Goal: Information Seeking & Learning: Check status

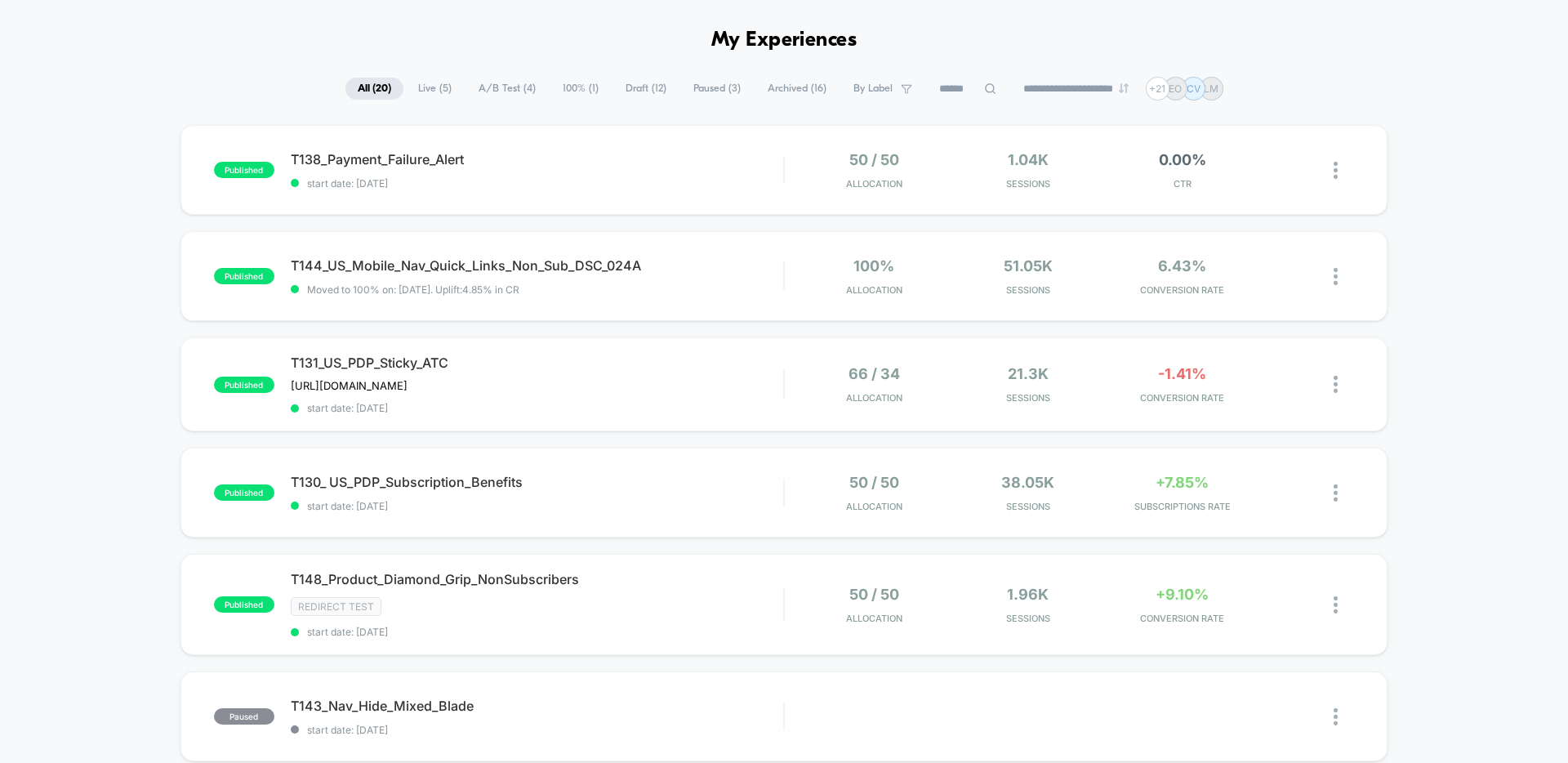
scroll to position [75, 0]
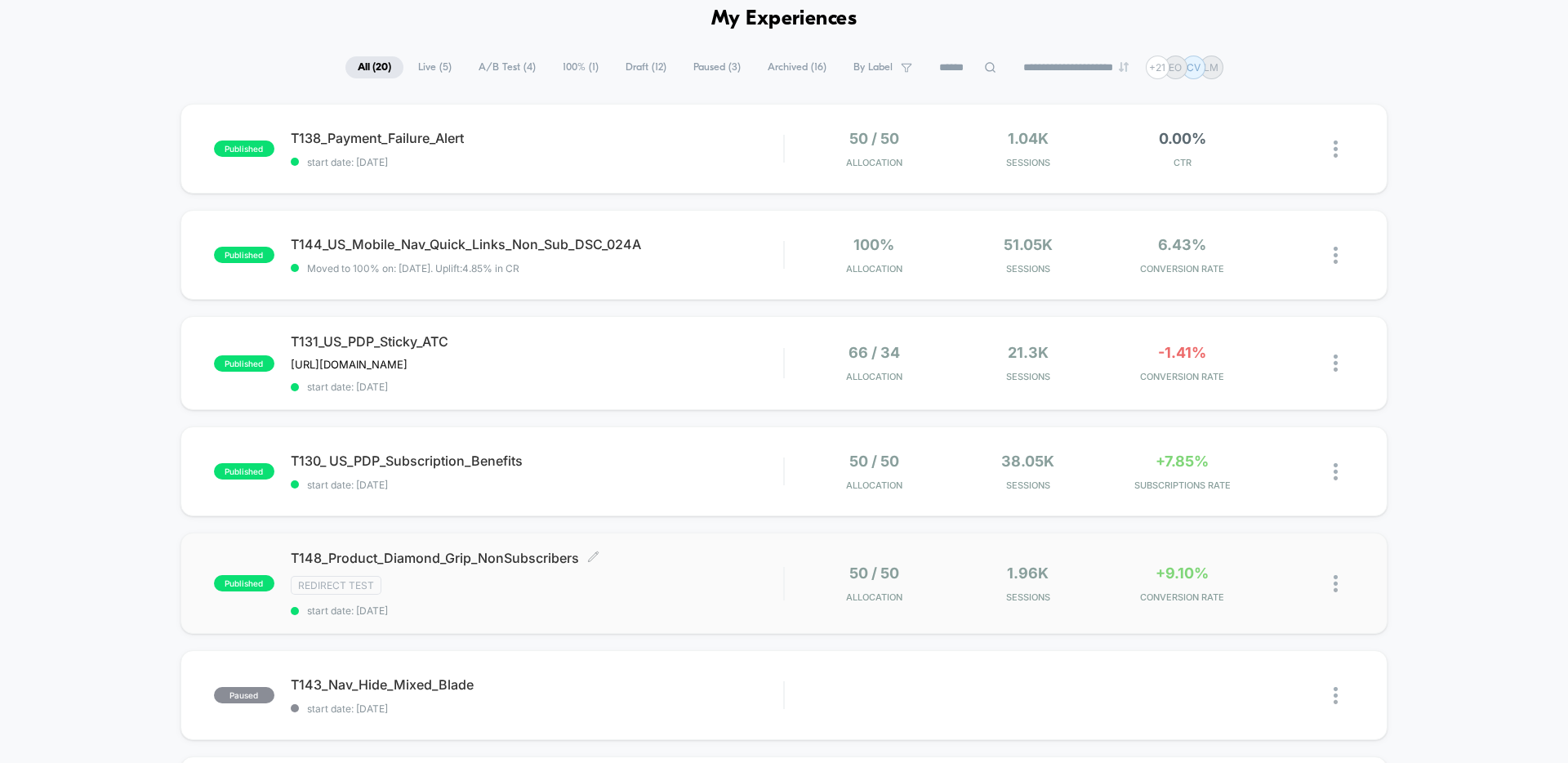
click at [713, 585] on div "Redirect Test" at bounding box center [537, 585] width 493 height 18
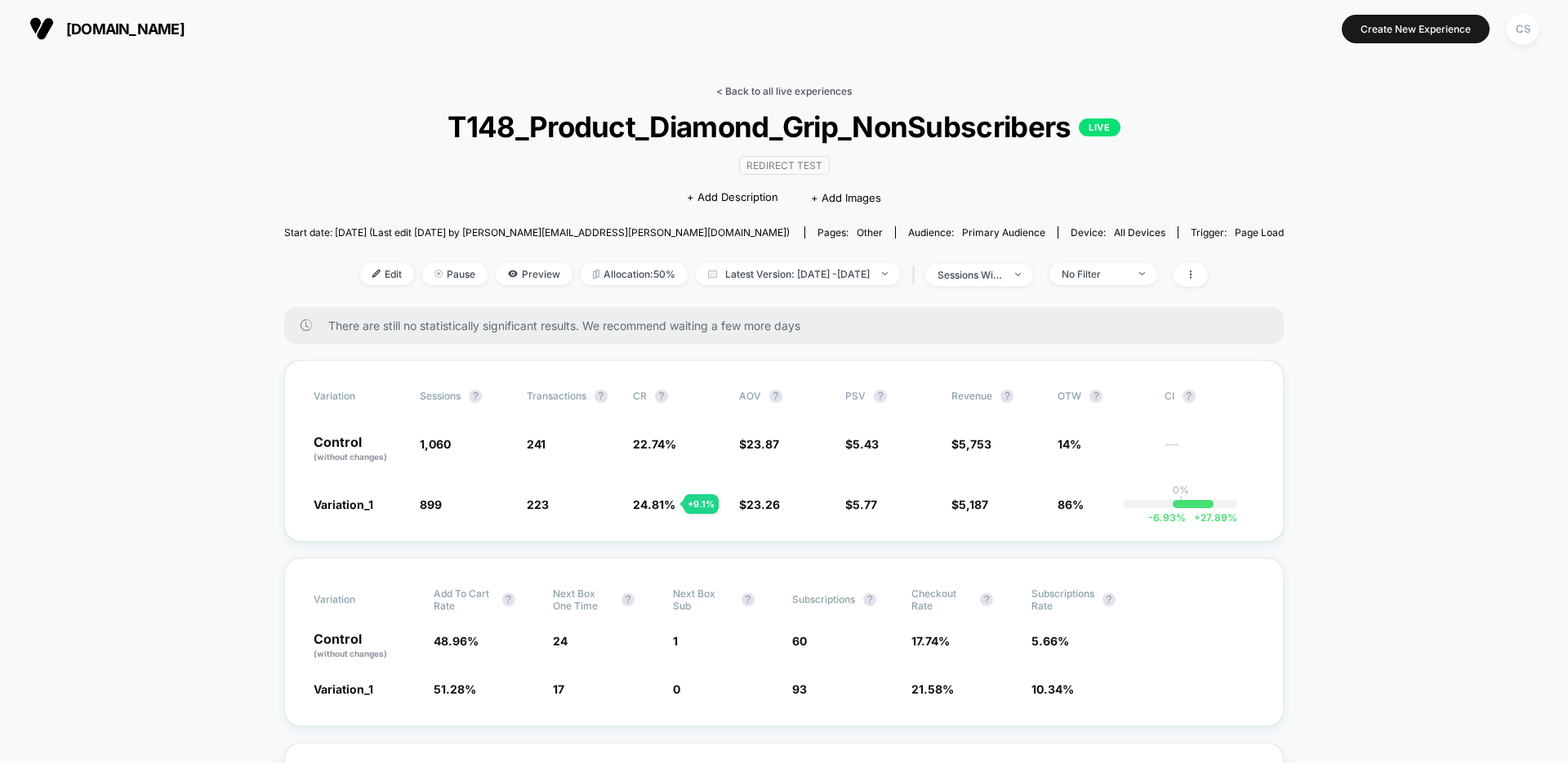
click at [744, 85] on link "< Back to all live experiences" at bounding box center [784, 90] width 136 height 13
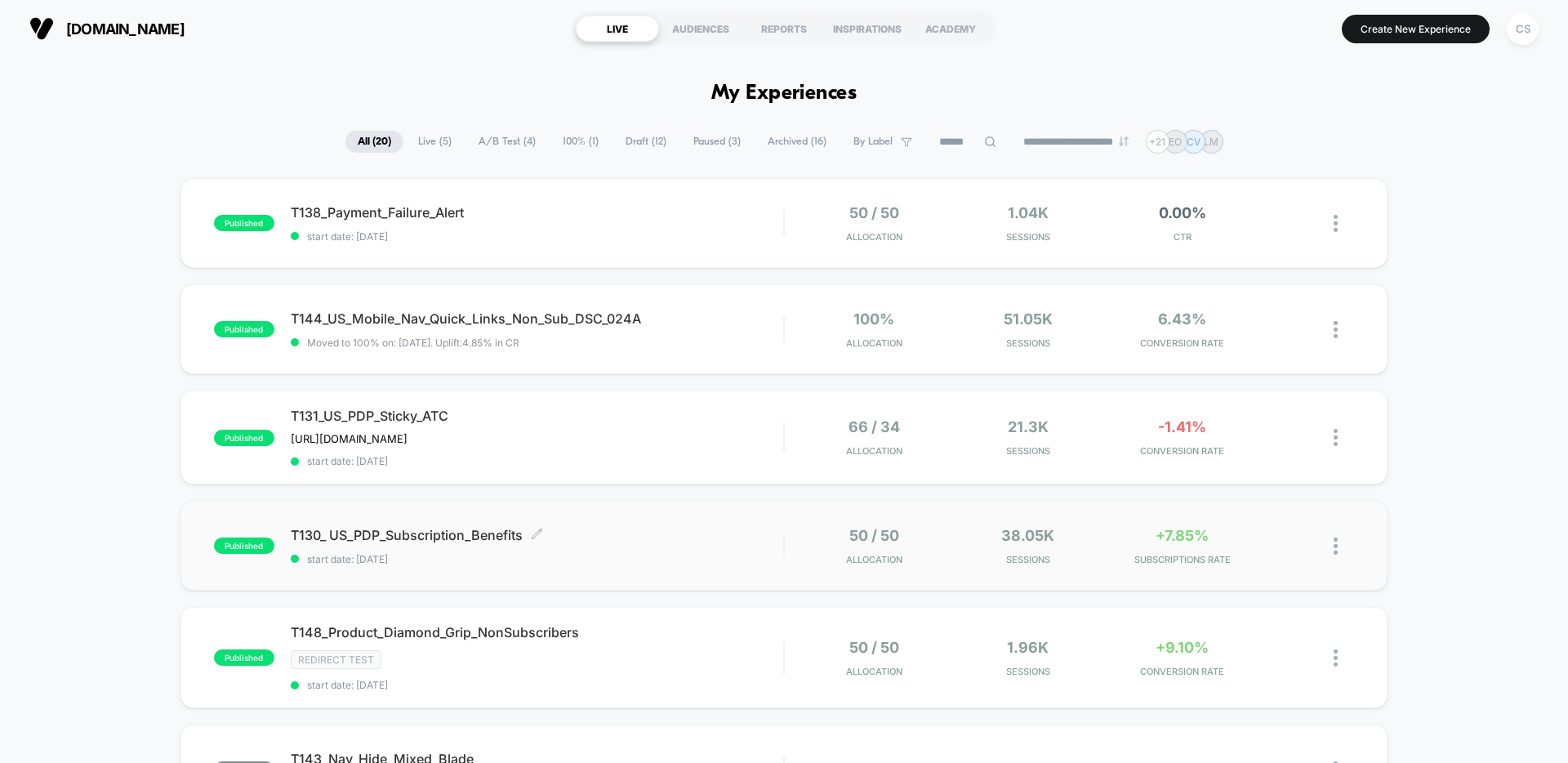
click at [679, 544] on div "T130_ US_PDP_Subscription_Benefits Click to edit experience details Click to ed…" at bounding box center [537, 546] width 493 height 39
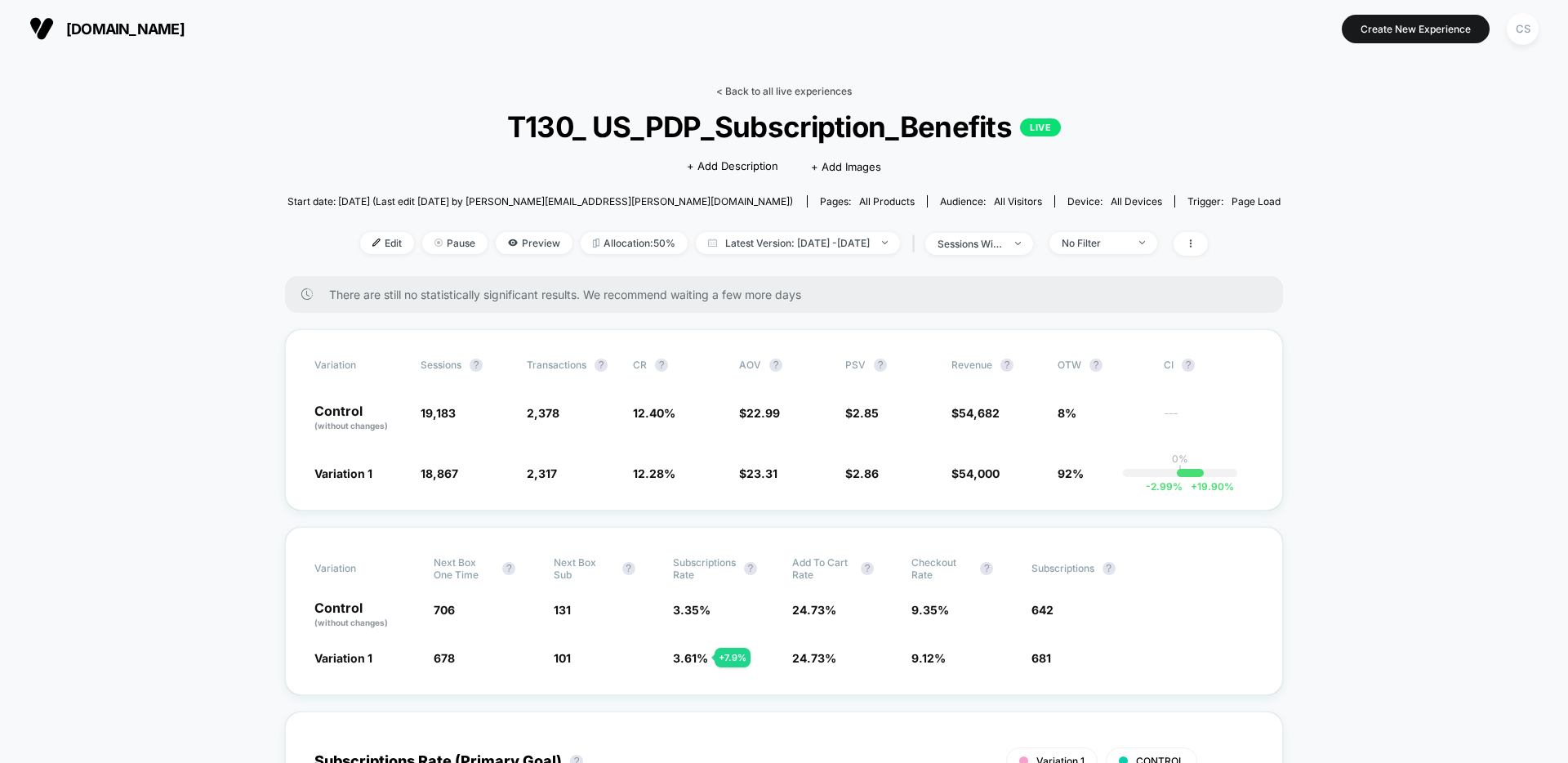
click at [754, 92] on link "< Back to all live experiences" at bounding box center [784, 90] width 136 height 13
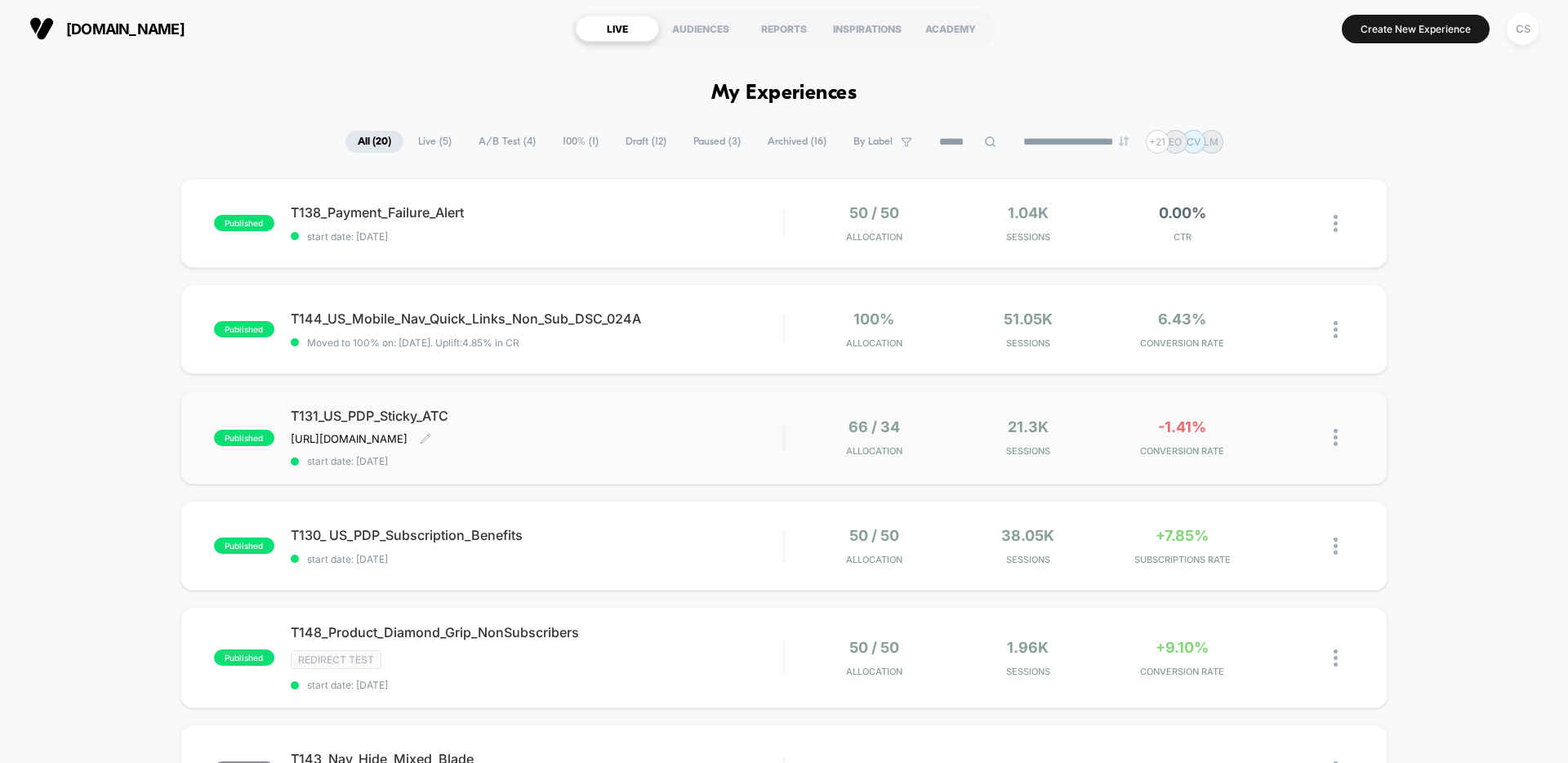
click at [686, 441] on div "T131_US_PDP_Sticky_ATC [URL][DOMAIN_NAME] Click to edit experience details [URL…" at bounding box center [537, 436] width 493 height 59
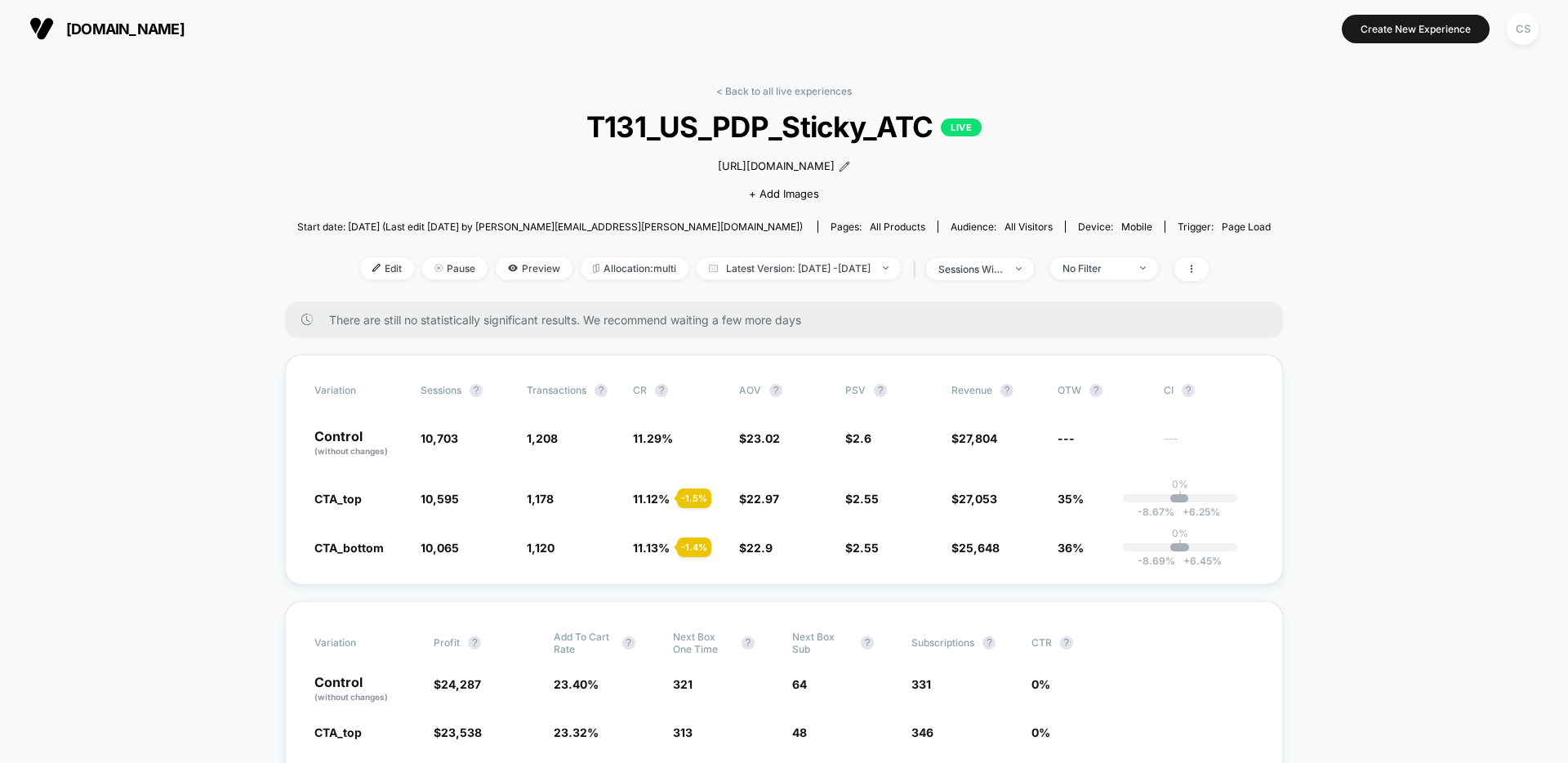
click at [773, 97] on div "< Back to all live experiences T131_US_PDP_Sticky_ATC LIVE [URL][DOMAIN_NAME] C…" at bounding box center [784, 193] width 973 height 216
click at [772, 89] on link "< Back to all live experiences" at bounding box center [784, 90] width 136 height 13
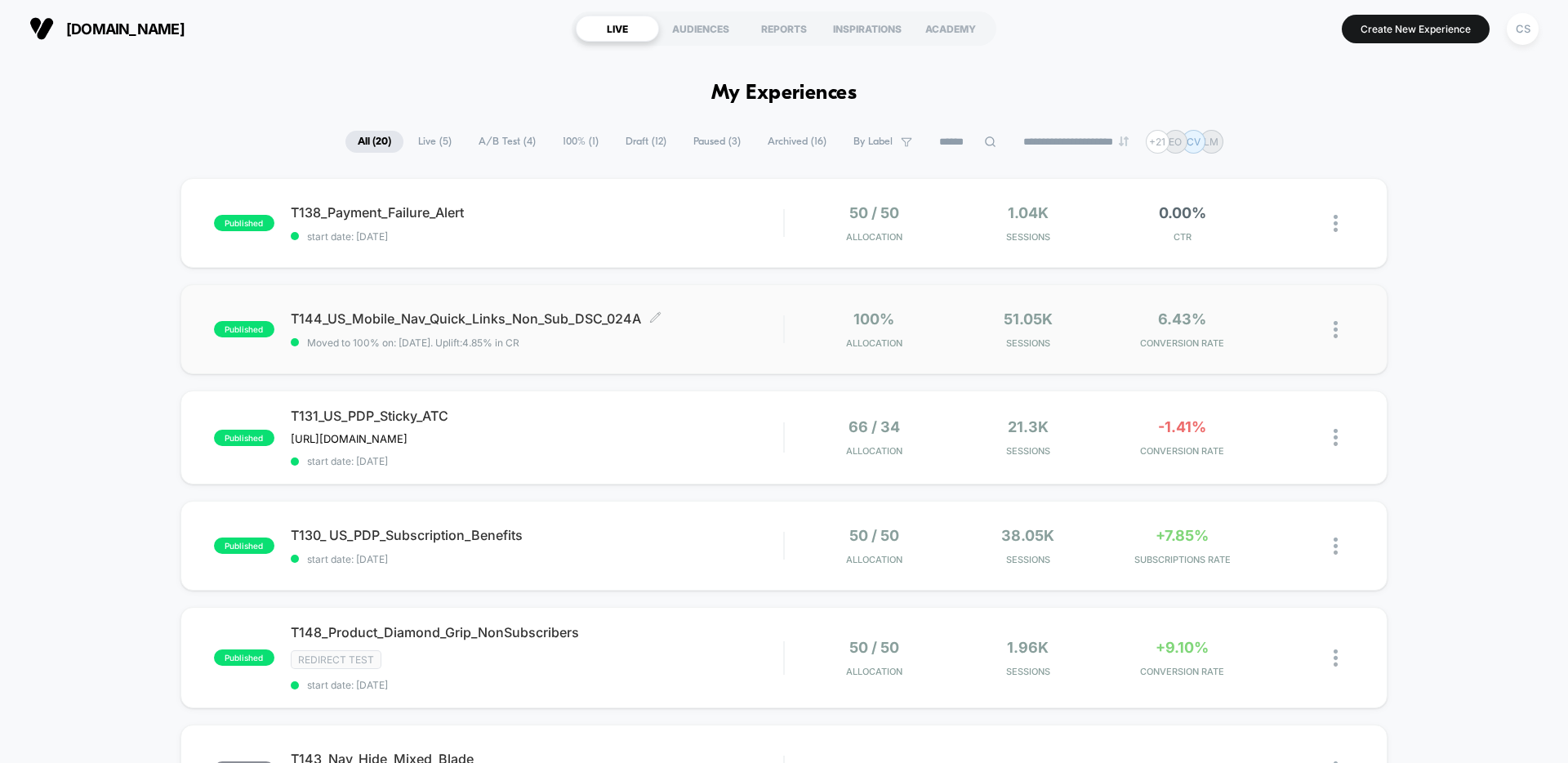
click at [742, 326] on span "T144_US_Mobile_Nav_Quick_Links_Non_Sub_DSC_024A Click to edit experience details" at bounding box center [537, 317] width 493 height 16
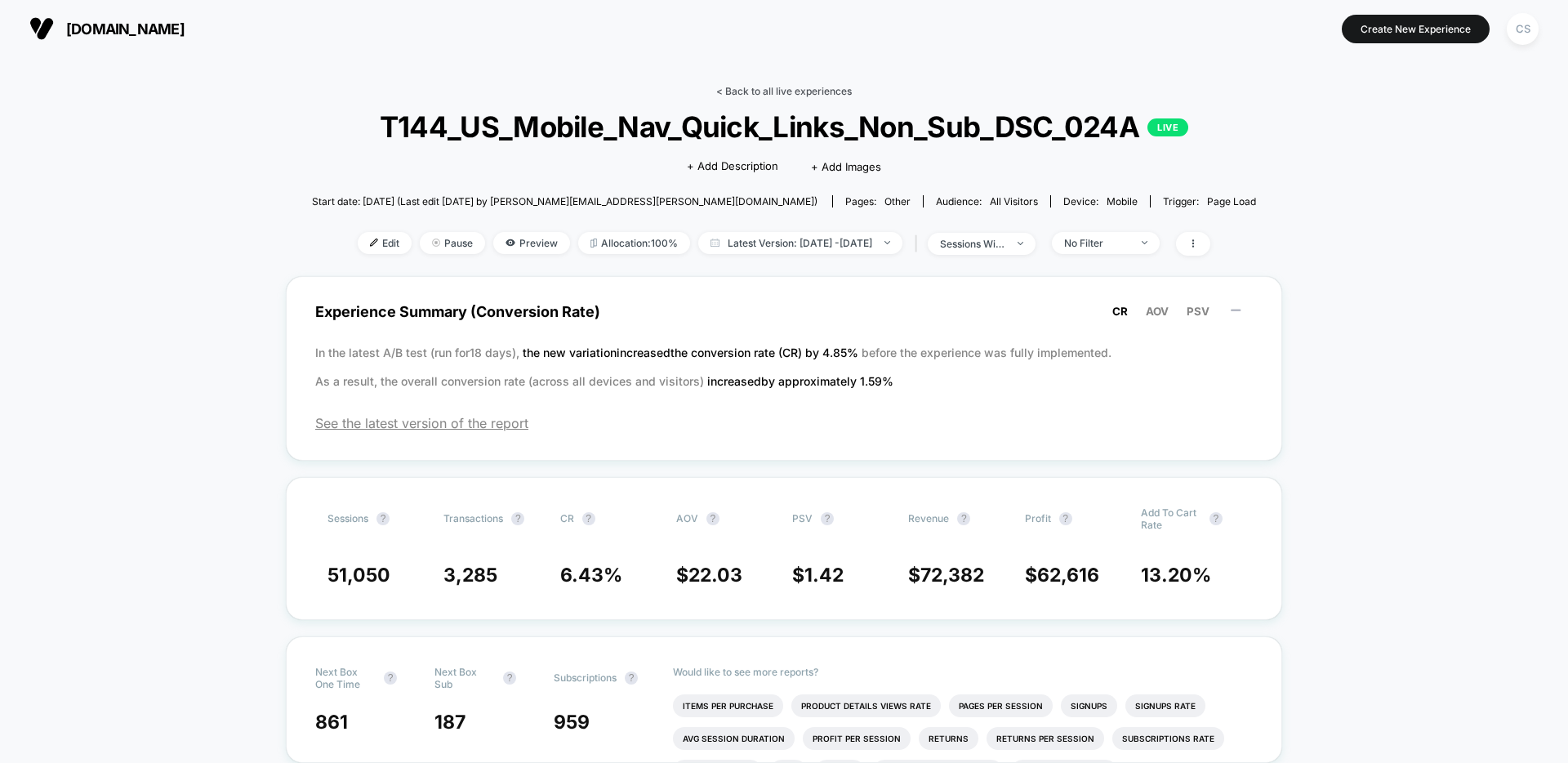
click at [739, 86] on link "< Back to all live experiences" at bounding box center [784, 90] width 136 height 13
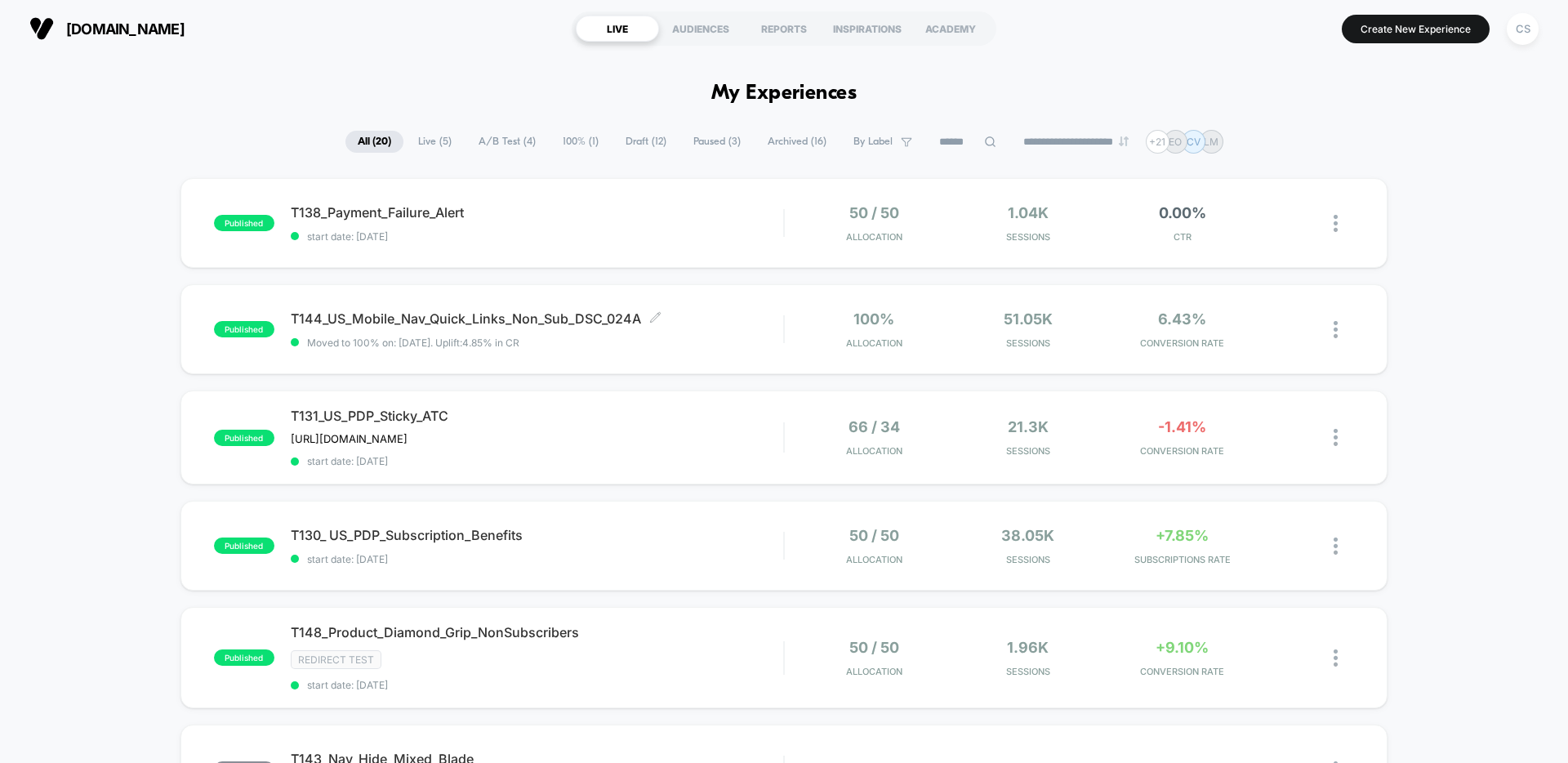
click at [710, 341] on span "Moved to 100% on: [DATE] . Uplift: 4.85% in CR" at bounding box center [537, 343] width 493 height 13
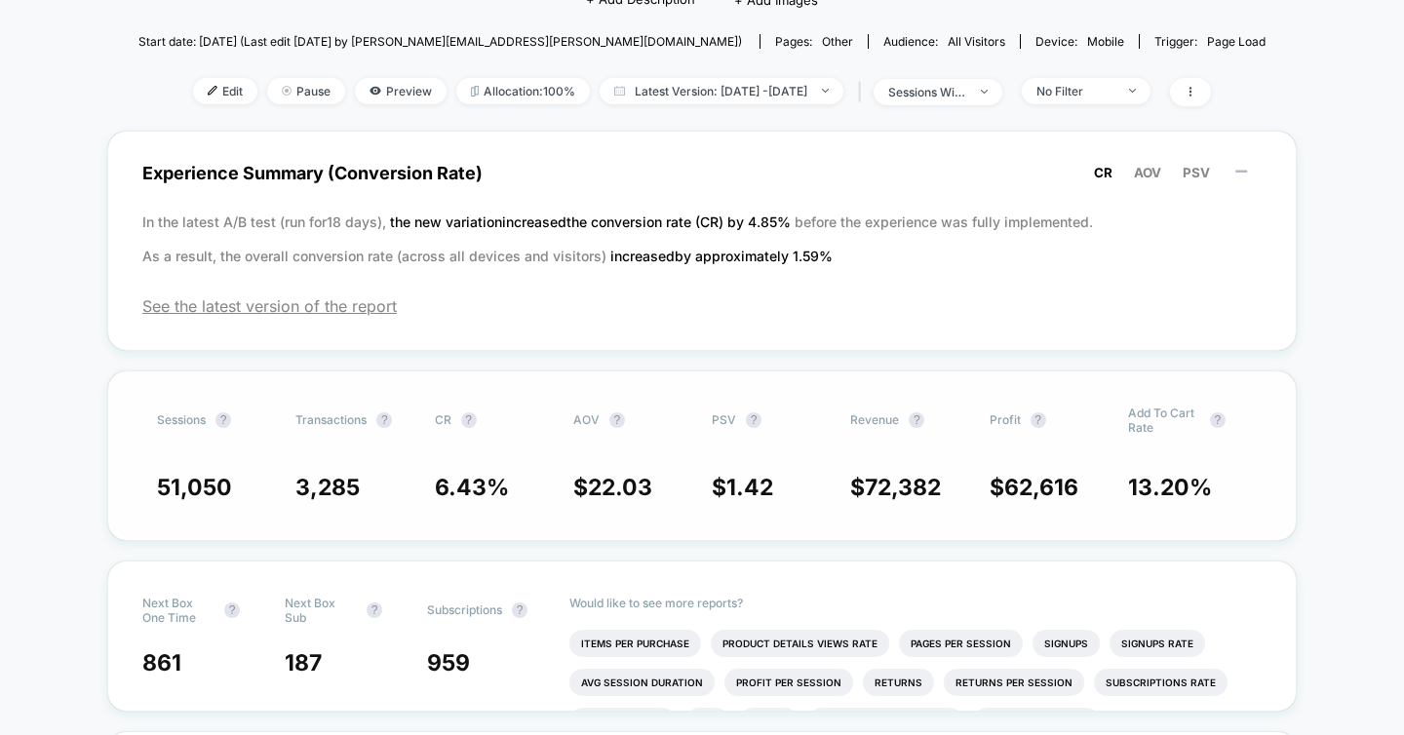
scroll to position [212, 0]
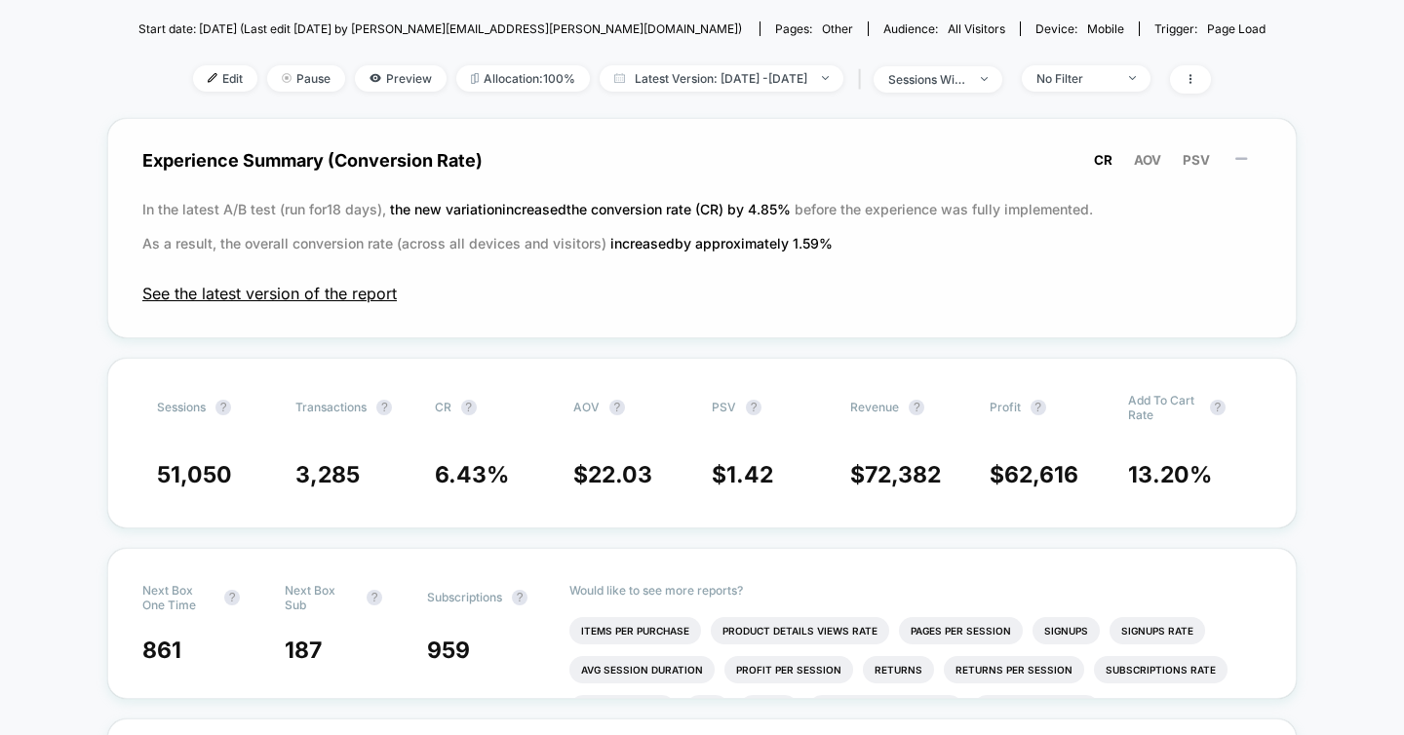
click at [326, 297] on span "See the latest version of the report" at bounding box center [701, 293] width 1119 height 19
